Goal: Task Accomplishment & Management: Use online tool/utility

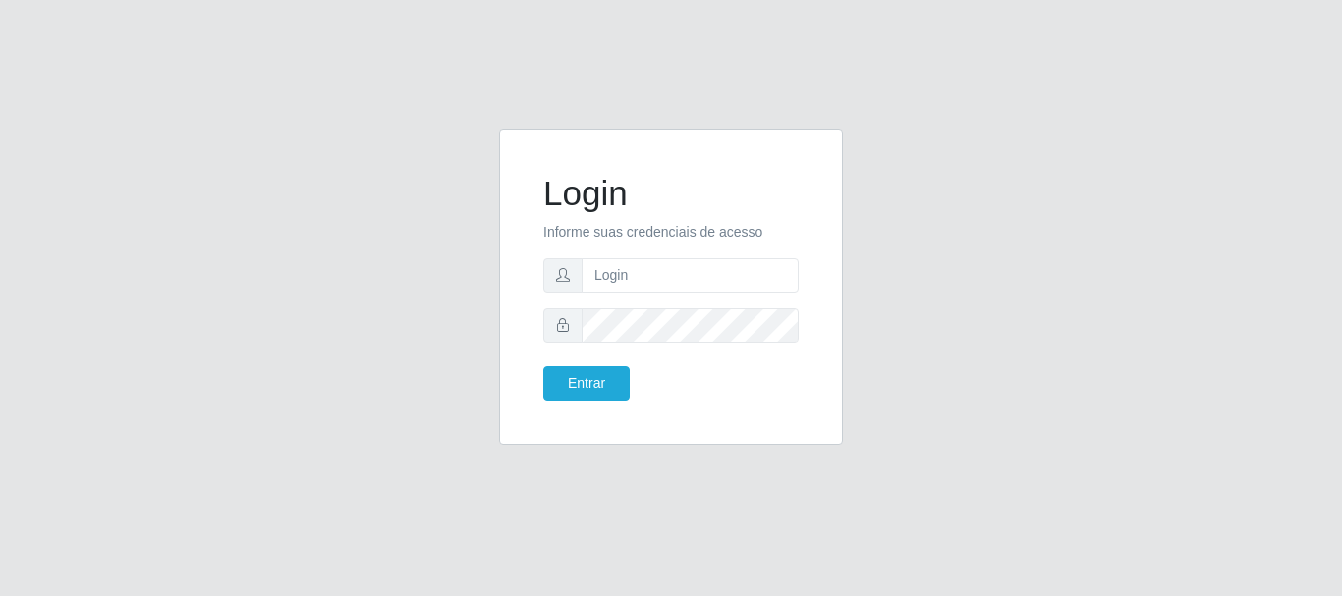
click at [805, 276] on div "Login Informe suas credenciais de acesso Entrar" at bounding box center [671, 286] width 295 height 267
drag, startPoint x: 771, startPoint y: 269, endPoint x: 786, endPoint y: 261, distance: 16.7
click at [786, 261] on input "text" at bounding box center [690, 275] width 217 height 34
type input "[EMAIL_ADDRESS][DOMAIN_NAME]"
click at [585, 381] on button "Entrar" at bounding box center [586, 384] width 86 height 34
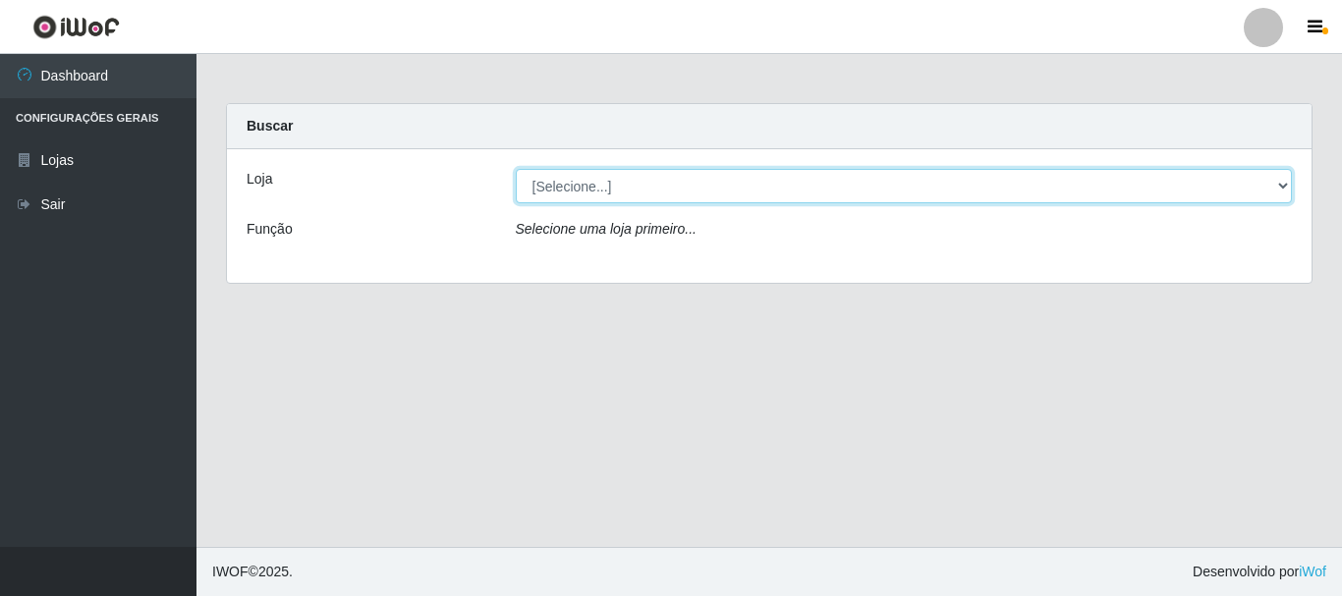
click at [1283, 186] on select "[Selecione...] Queiroz Atacadão - [GEOGRAPHIC_DATA]" at bounding box center [904, 186] width 777 height 34
select select "464"
click at [516, 169] on select "[Selecione...] Queiroz Atacadão - [GEOGRAPHIC_DATA]" at bounding box center [904, 186] width 777 height 34
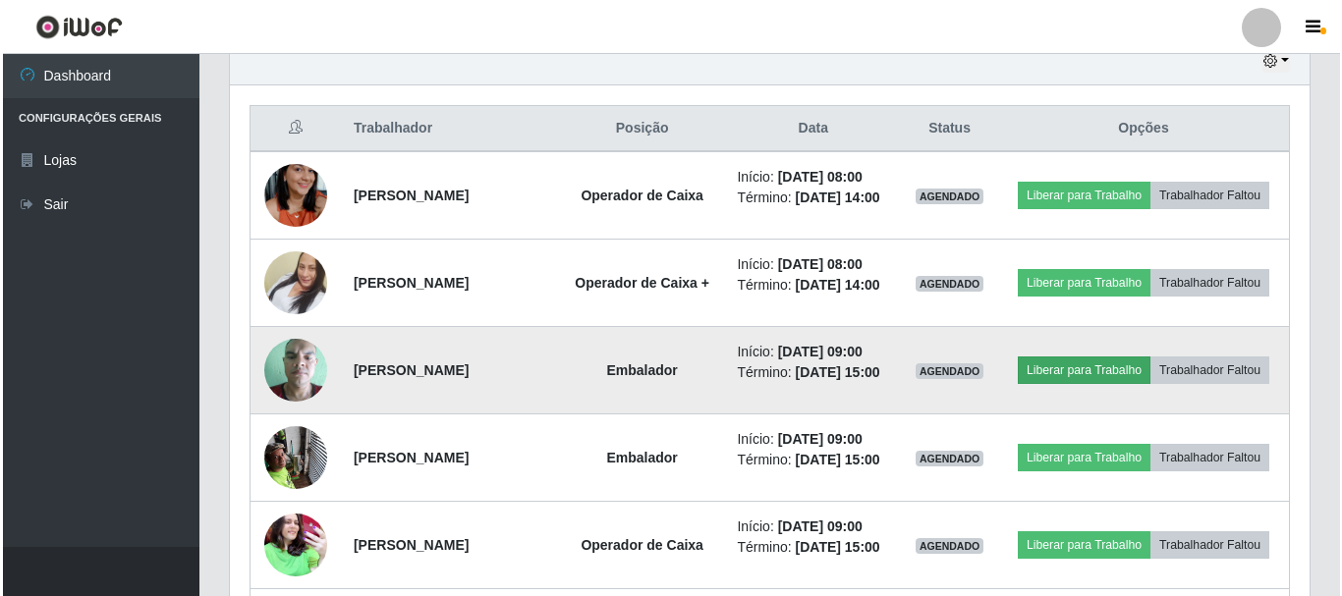
scroll to position [688, 0]
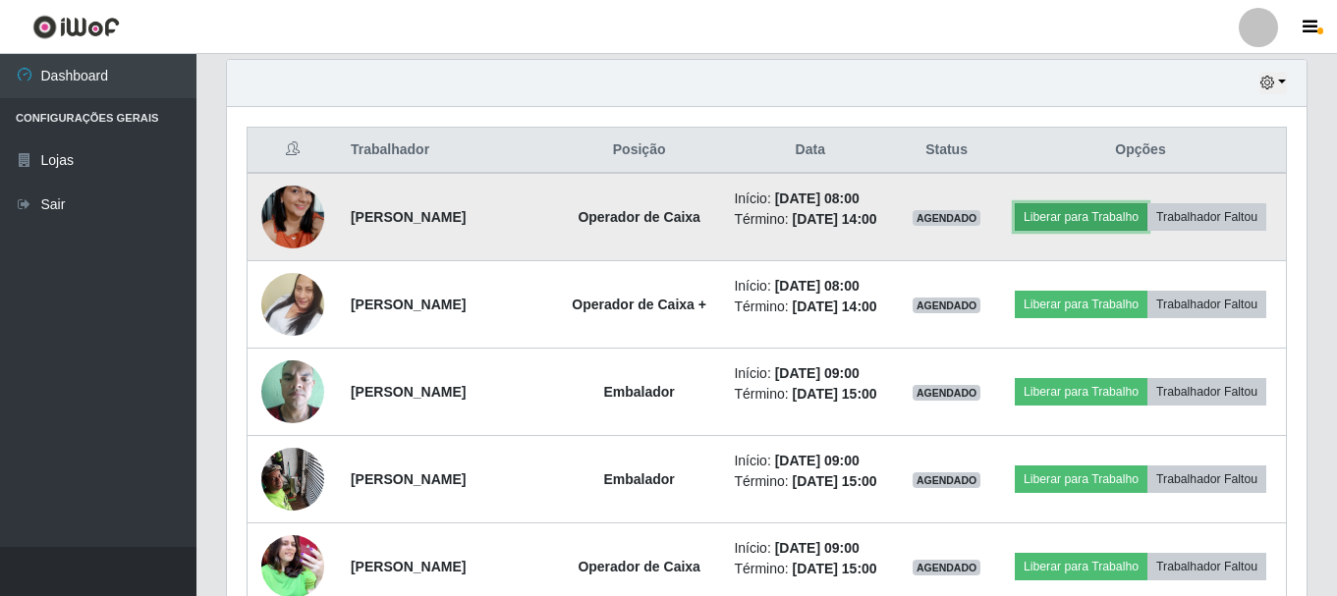
click at [1148, 208] on button "Liberar para Trabalho" at bounding box center [1081, 217] width 133 height 28
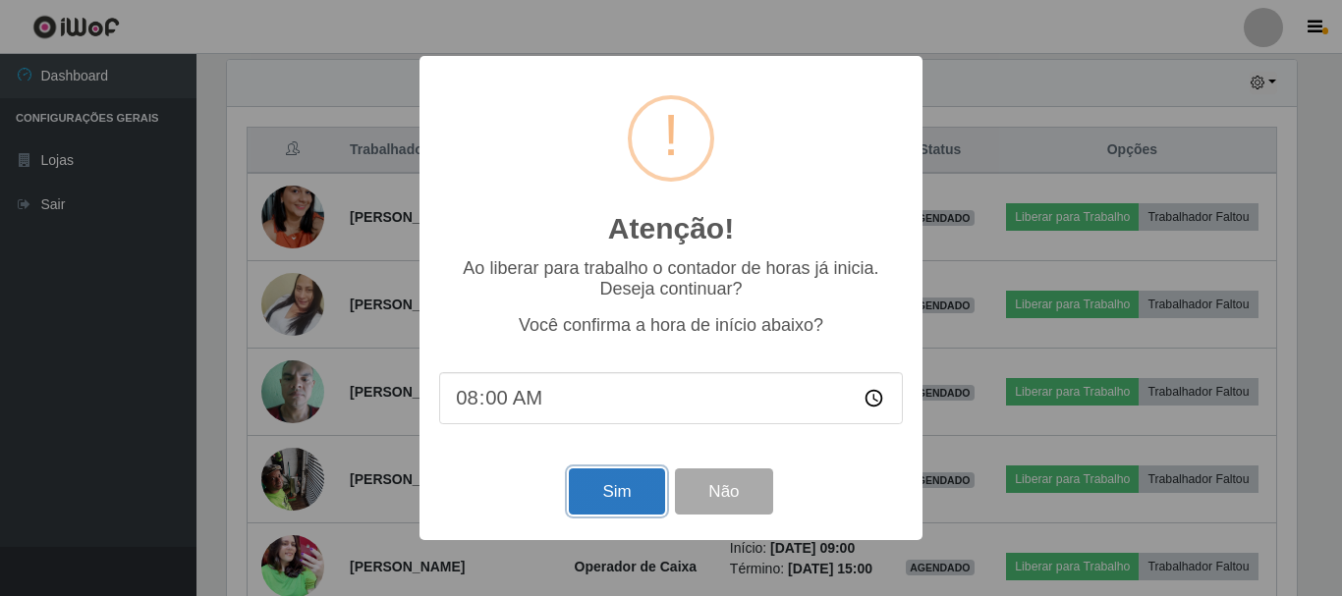
click at [625, 505] on button "Sim" at bounding box center [616, 492] width 95 height 46
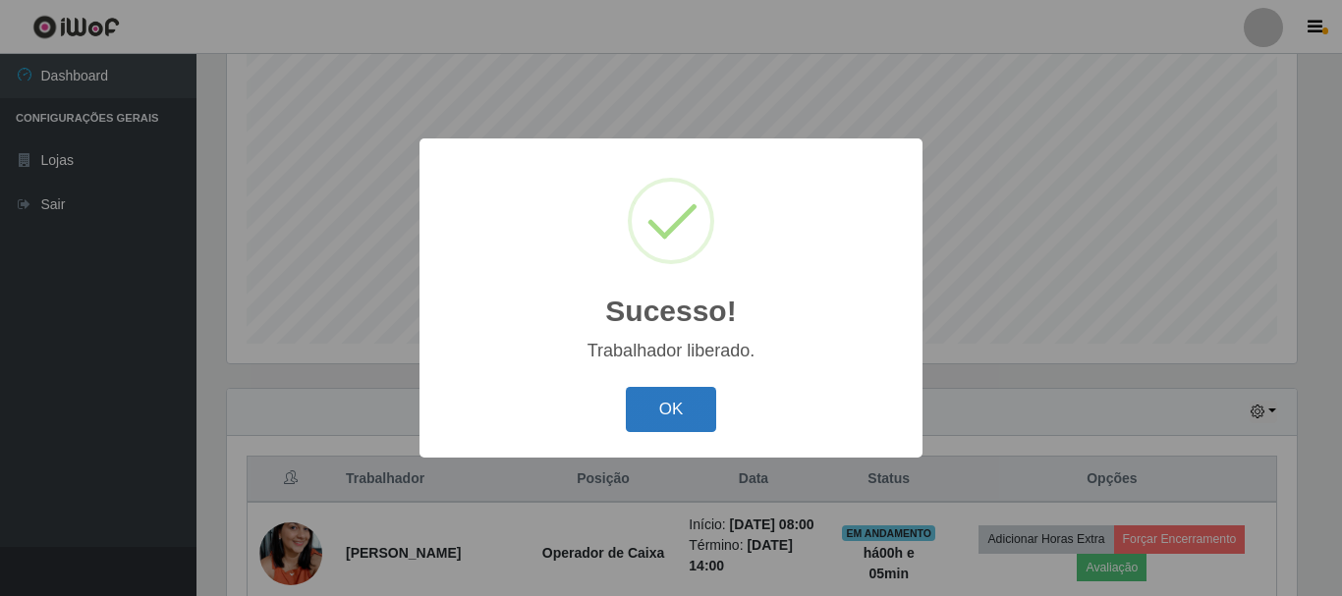
click at [689, 430] on button "OK" at bounding box center [671, 410] width 91 height 46
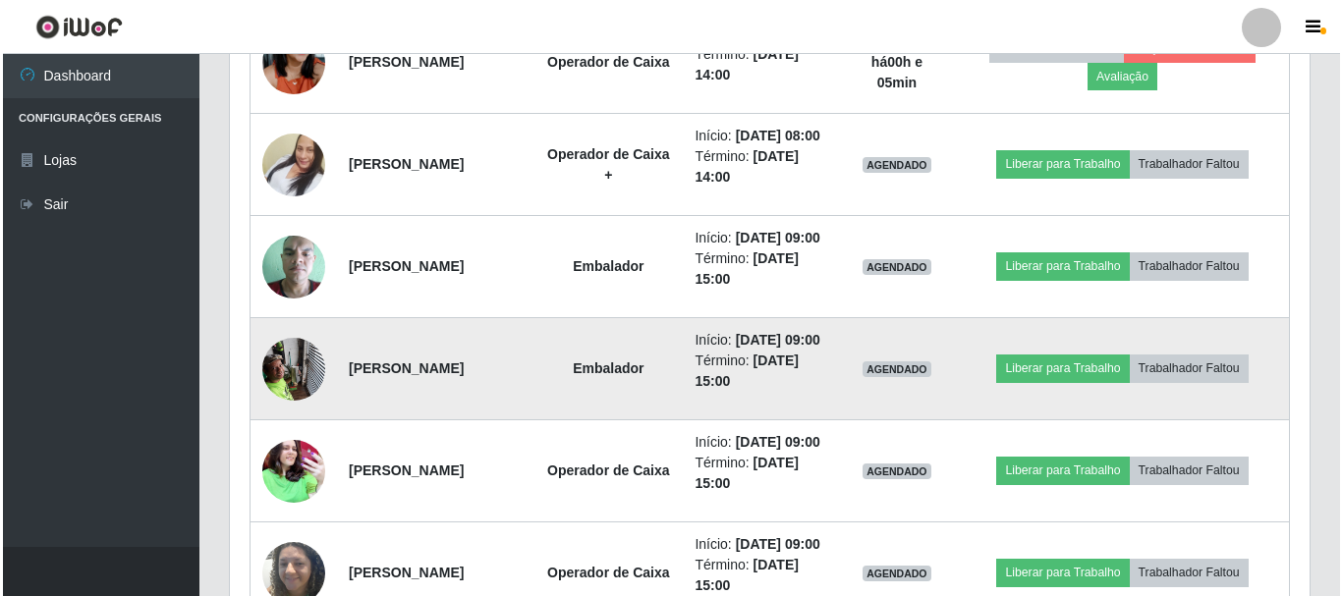
scroll to position [752, 0]
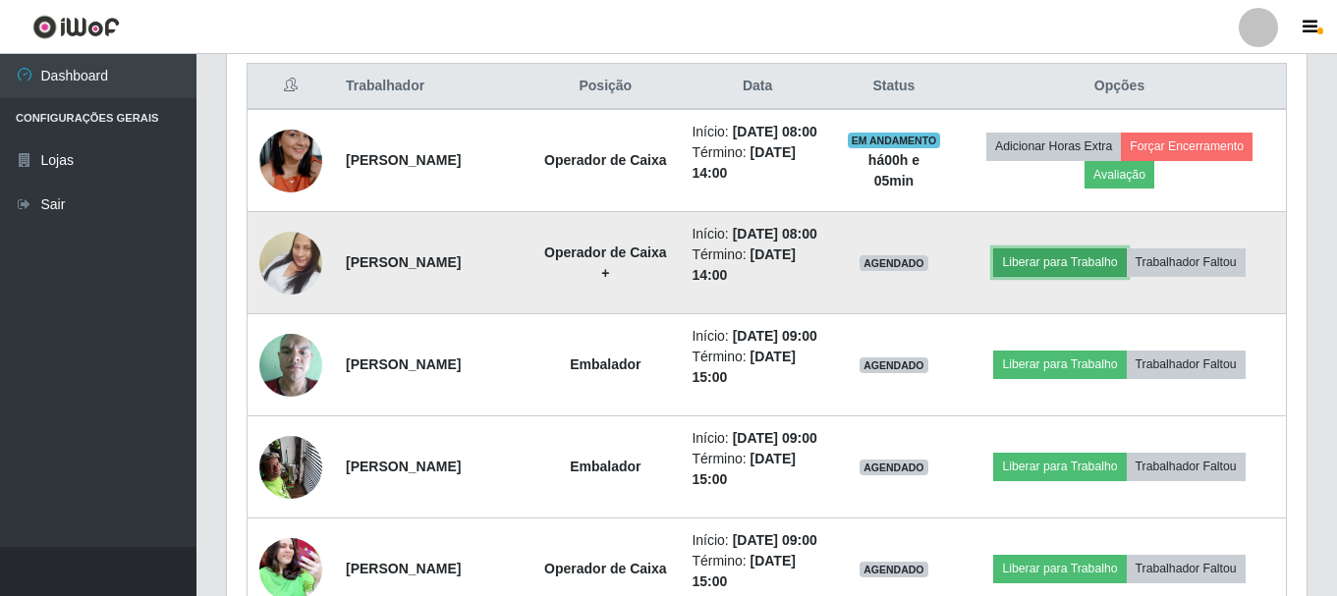
click at [1055, 276] on button "Liberar para Trabalho" at bounding box center [1059, 263] width 133 height 28
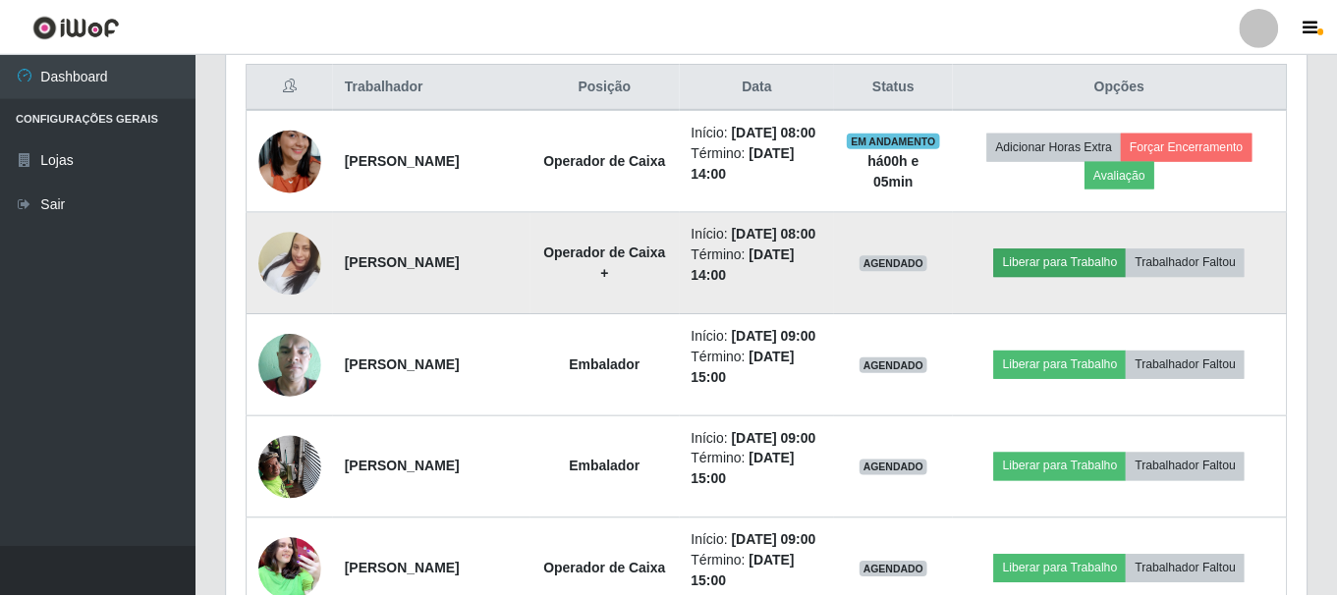
scroll to position [408, 1070]
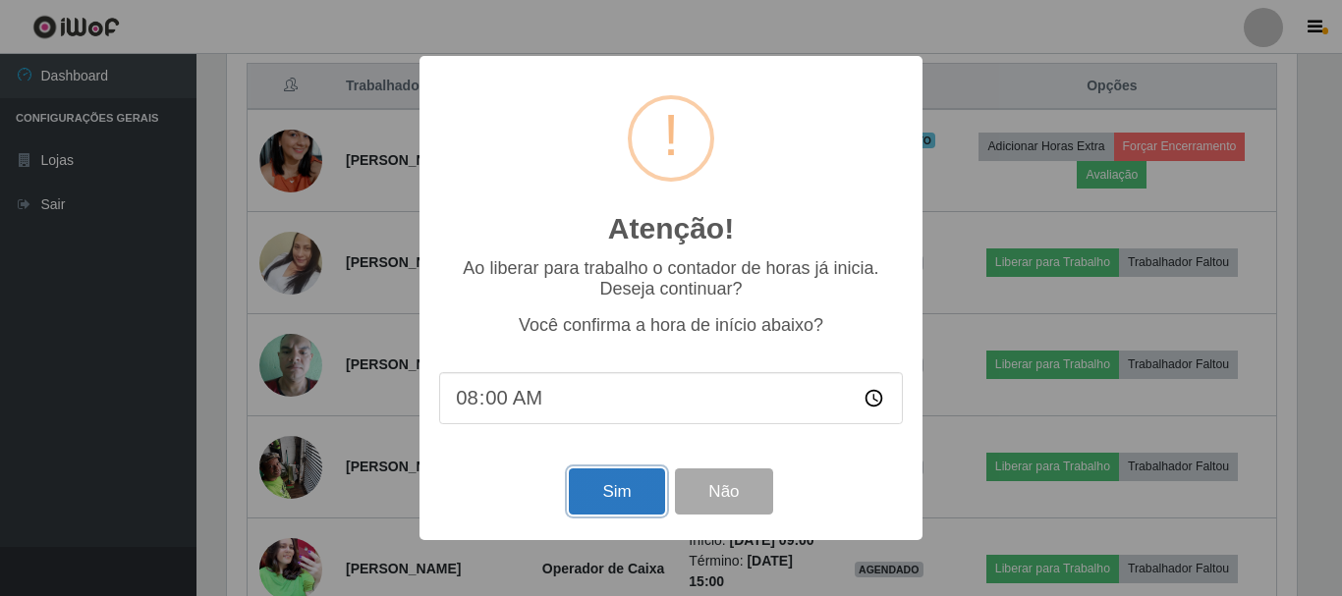
click at [637, 505] on button "Sim" at bounding box center [616, 492] width 95 height 46
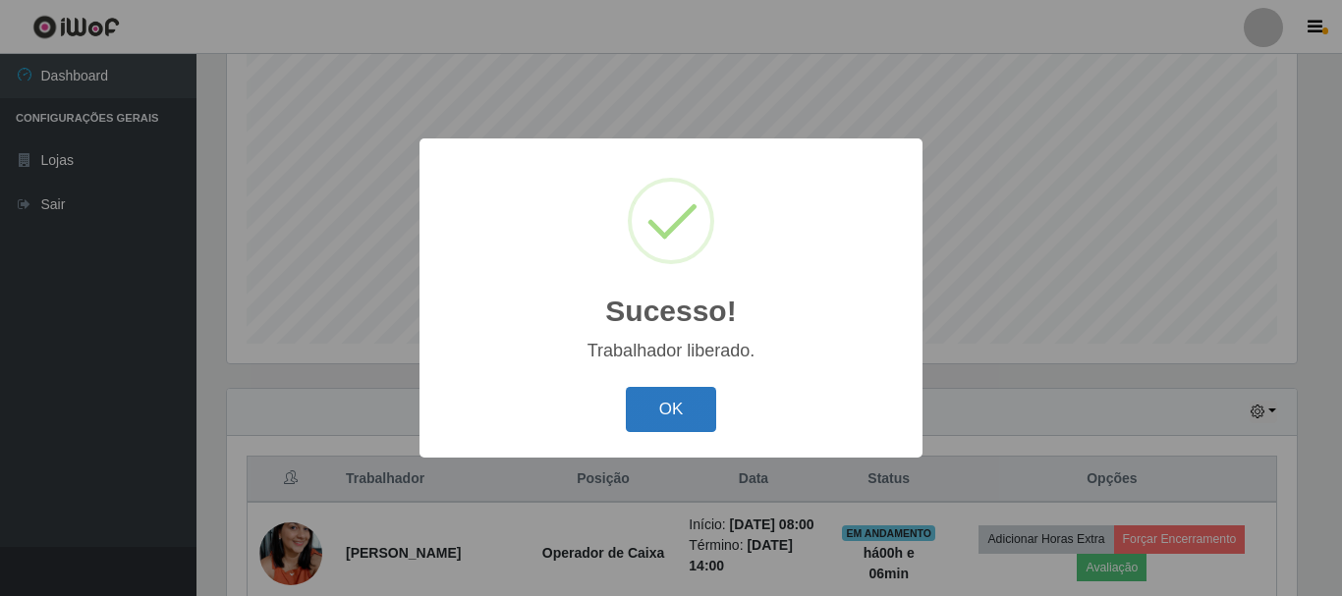
click at [643, 422] on button "OK" at bounding box center [671, 410] width 91 height 46
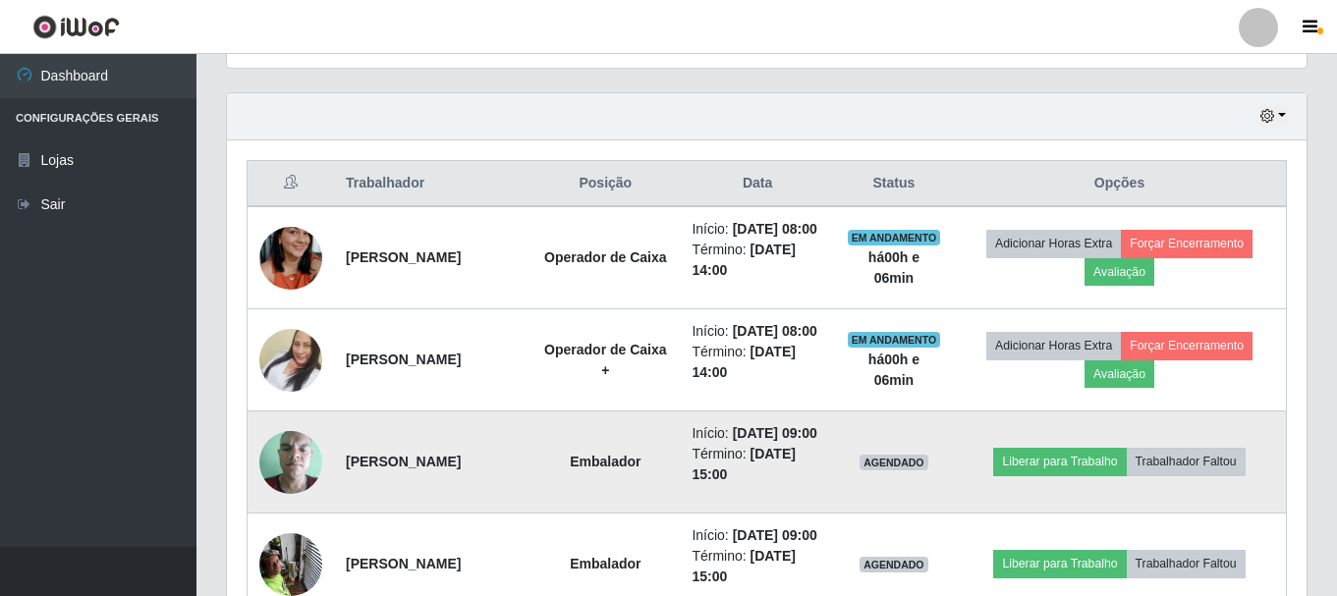
scroll to position [653, 0]
